Goal: Task Accomplishment & Management: Use online tool/utility

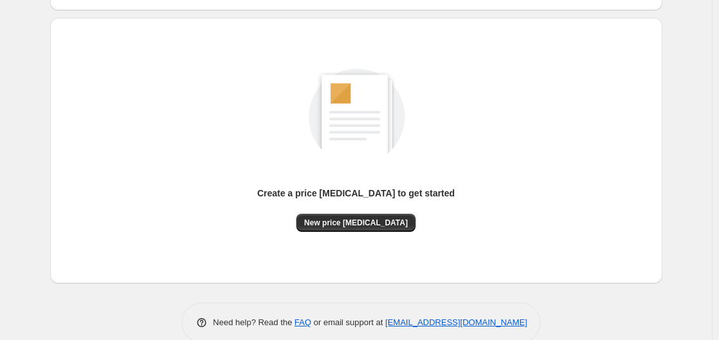
scroll to position [122, 0]
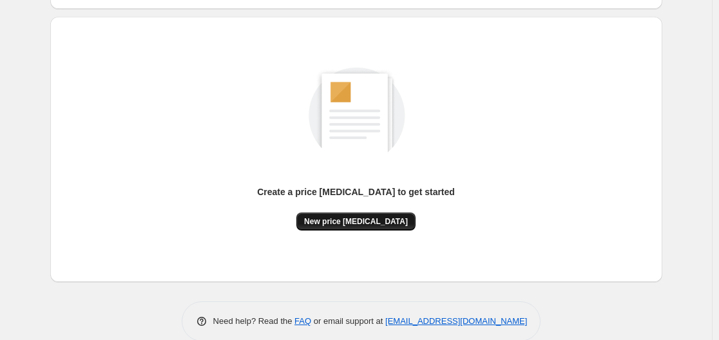
click at [356, 222] on span "New price [MEDICAL_DATA]" at bounding box center [356, 222] width 104 height 10
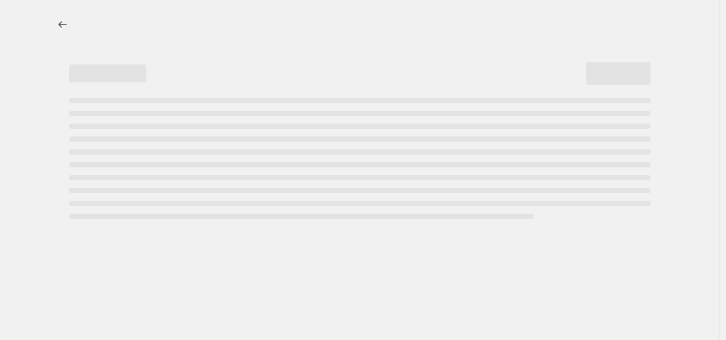
select select "percentage"
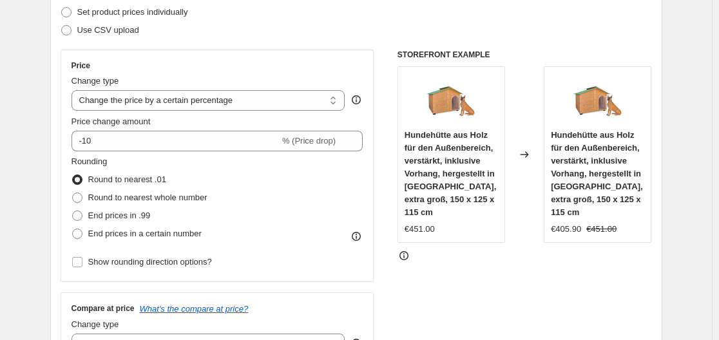
scroll to position [202, 0]
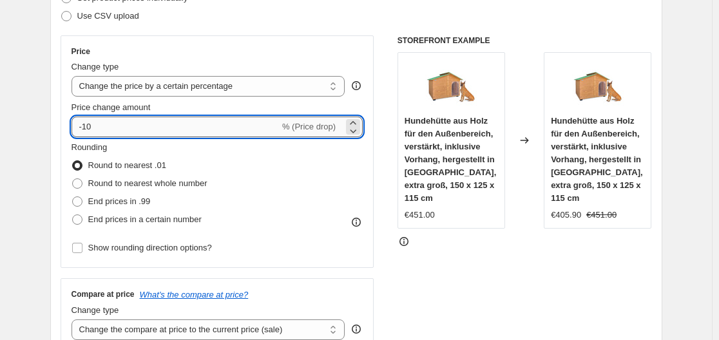
click at [159, 130] on input "-10" at bounding box center [176, 127] width 208 height 21
type input "-1"
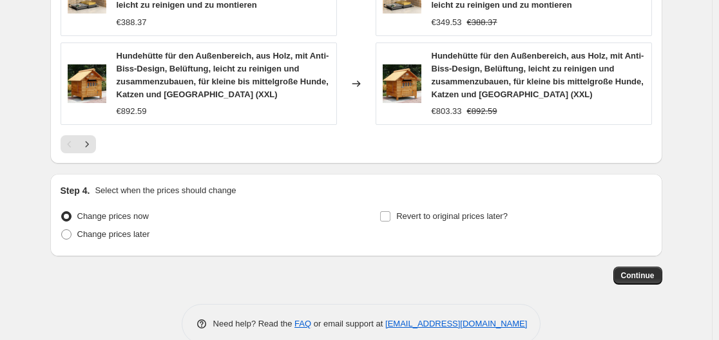
scroll to position [1073, 0]
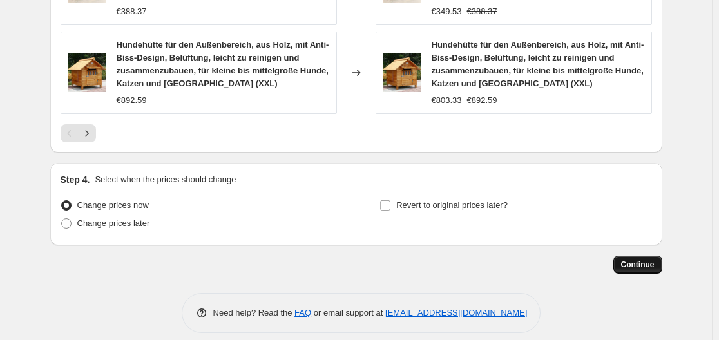
type input "-35"
click at [647, 260] on span "Continue" at bounding box center [638, 265] width 34 height 10
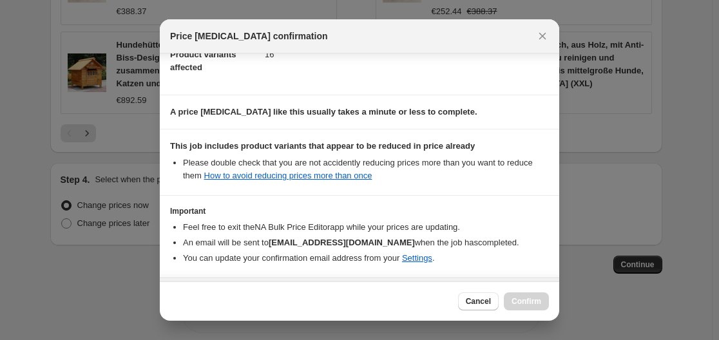
scroll to position [202, 0]
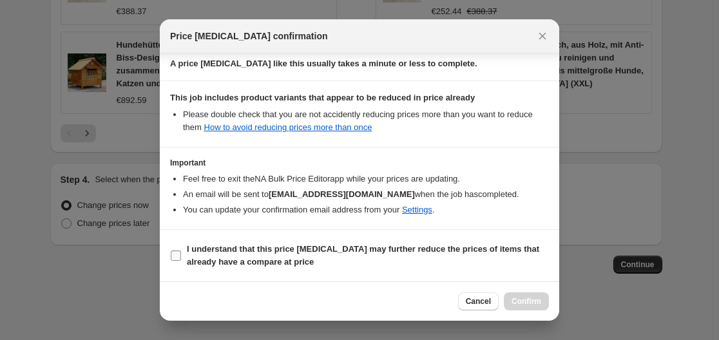
click at [175, 255] on input "I understand that this price [MEDICAL_DATA] may further reduce the prices of it…" at bounding box center [176, 256] width 10 height 10
checkbox input "true"
click at [540, 298] on span "Confirm" at bounding box center [527, 302] width 30 height 10
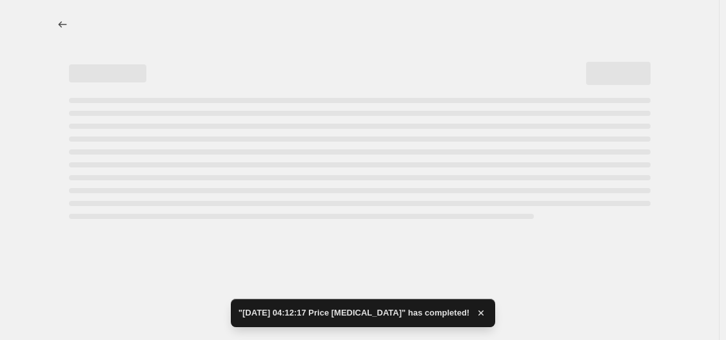
select select "percentage"
